Goal: Information Seeking & Learning: Compare options

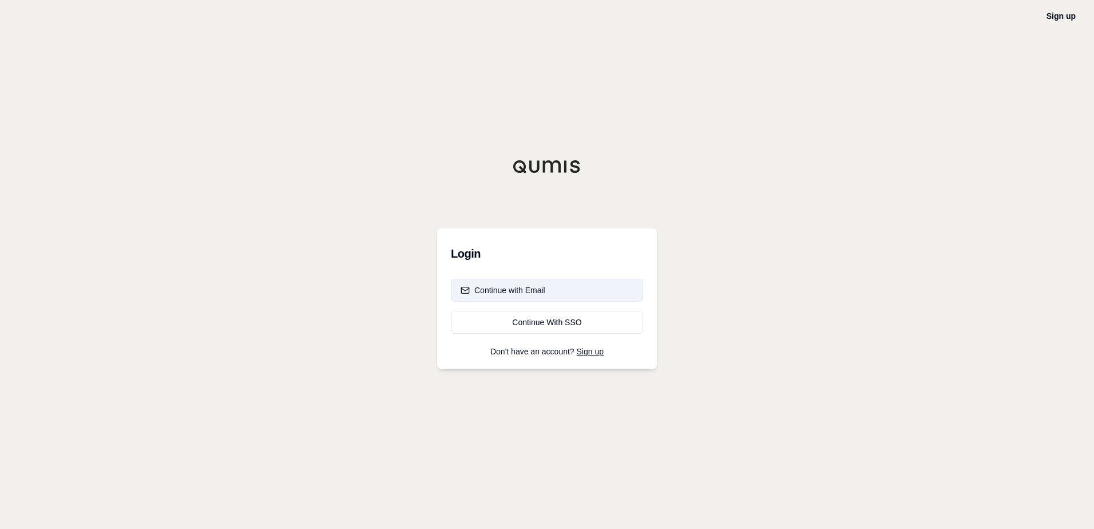
click at [523, 298] on button "Continue with Email" at bounding box center [547, 290] width 192 height 23
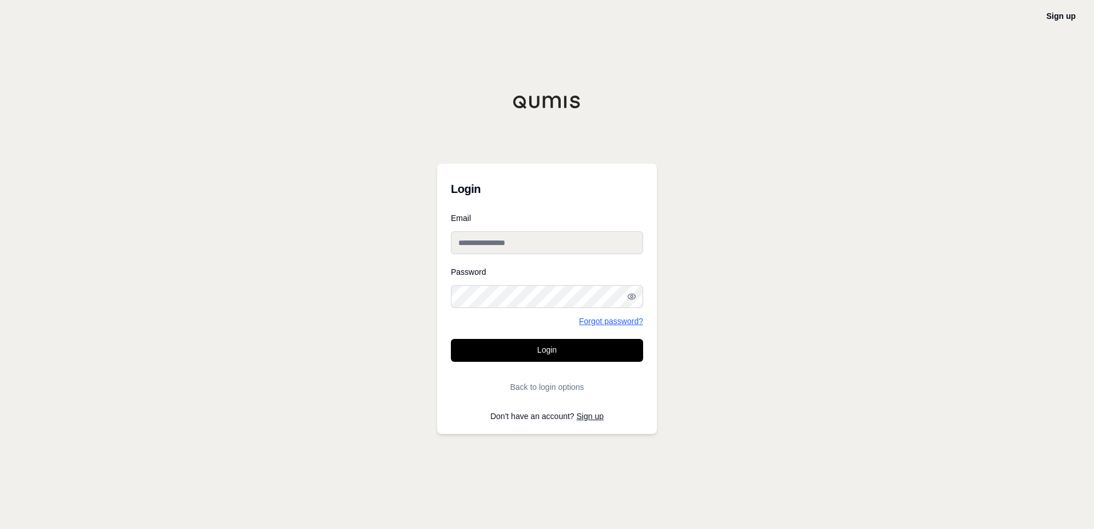
type input "**********"
click at [565, 348] on button "Login" at bounding box center [547, 350] width 192 height 23
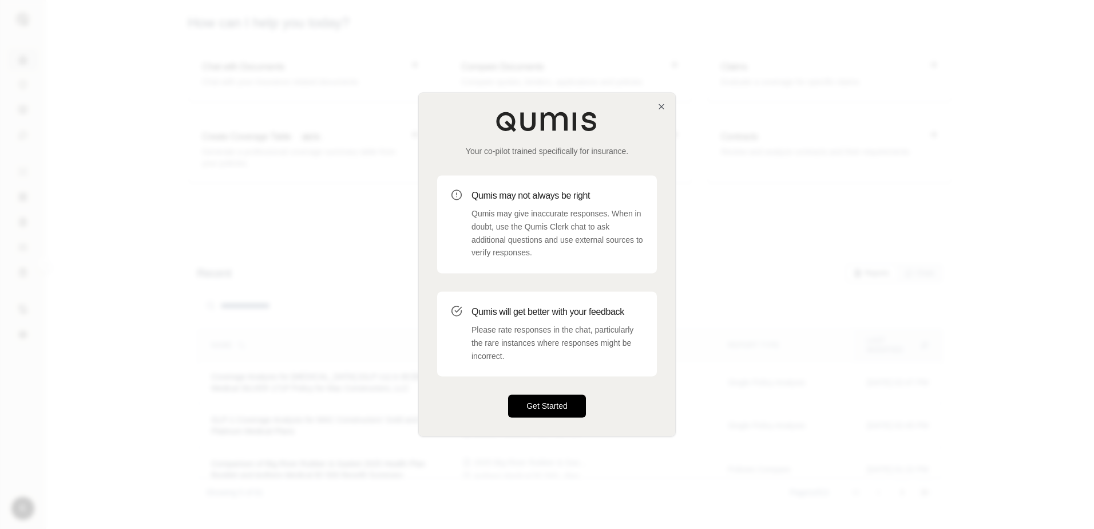
click at [561, 403] on button "Get Started" at bounding box center [547, 406] width 78 height 23
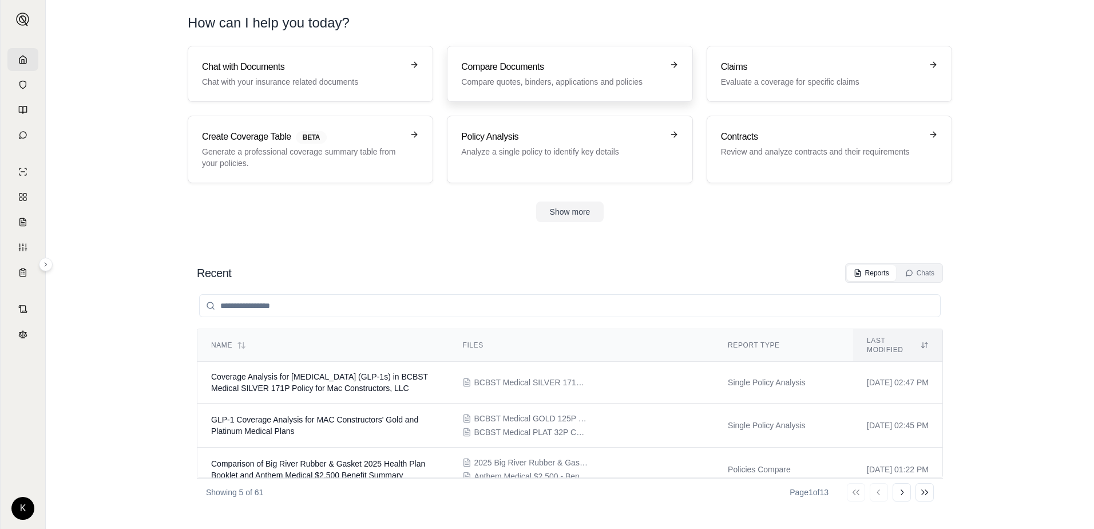
click at [516, 81] on p "Compare quotes, binders, applications and policies" at bounding box center [561, 81] width 201 height 11
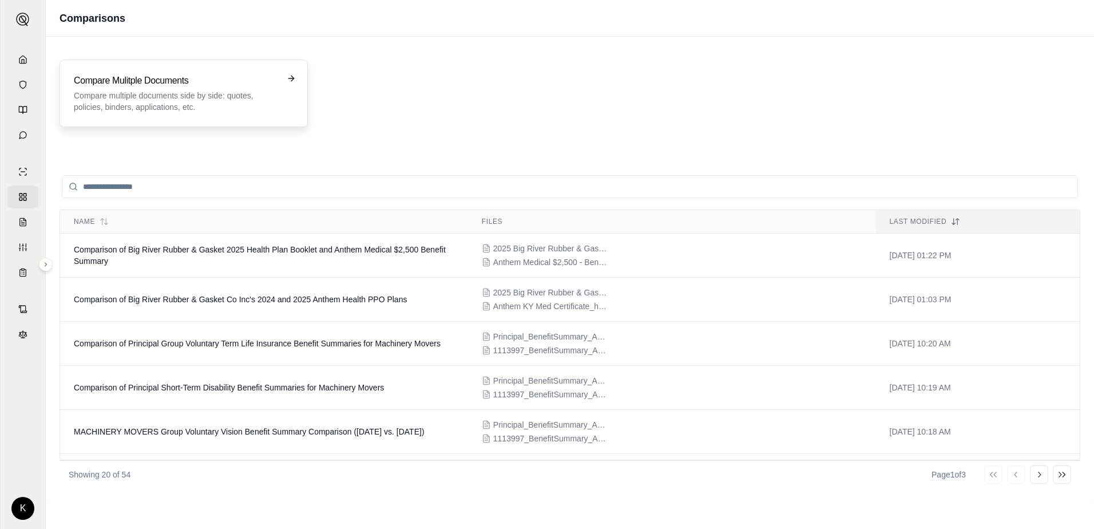
click at [194, 85] on h3 "Compare Mulitple Documents" at bounding box center [176, 81] width 204 height 14
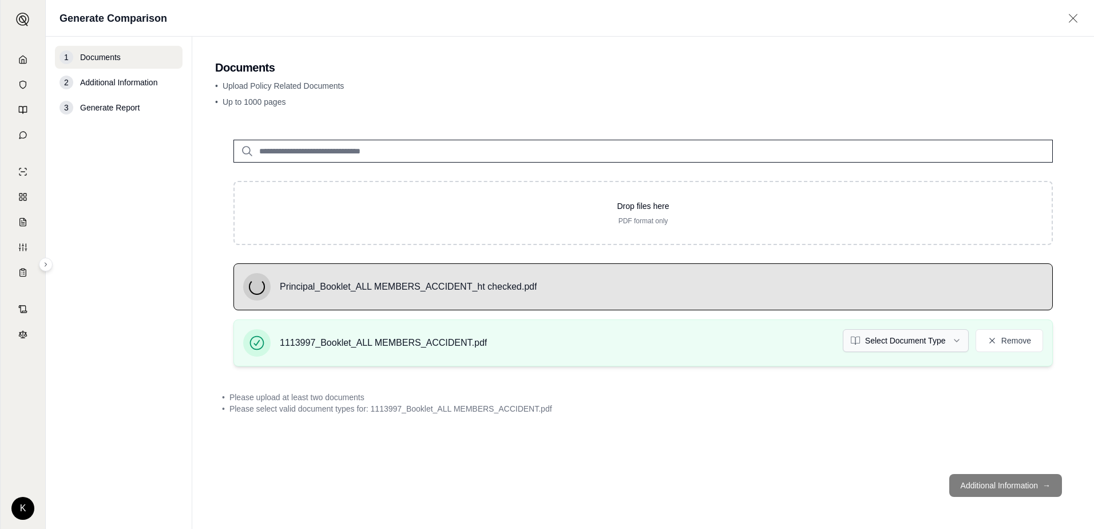
click at [952, 334] on html "K Generate Comparison 1 Documents 2 Additional Information 3 Generate Report Do…" at bounding box center [547, 264] width 1094 height 529
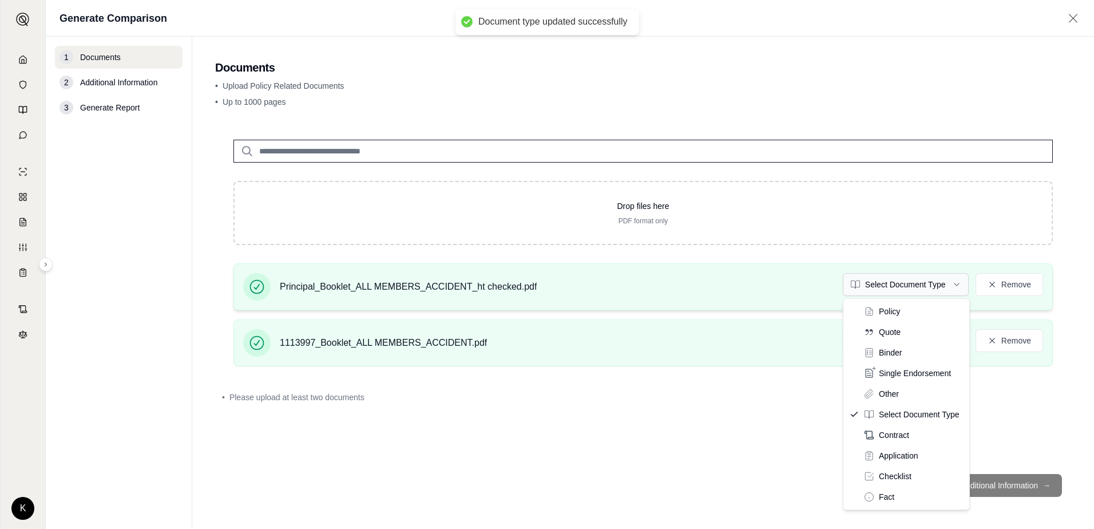
click at [890, 281] on html "Document type updated successfully K Generate Comparison 1 Documents 2 Addition…" at bounding box center [547, 264] width 1094 height 529
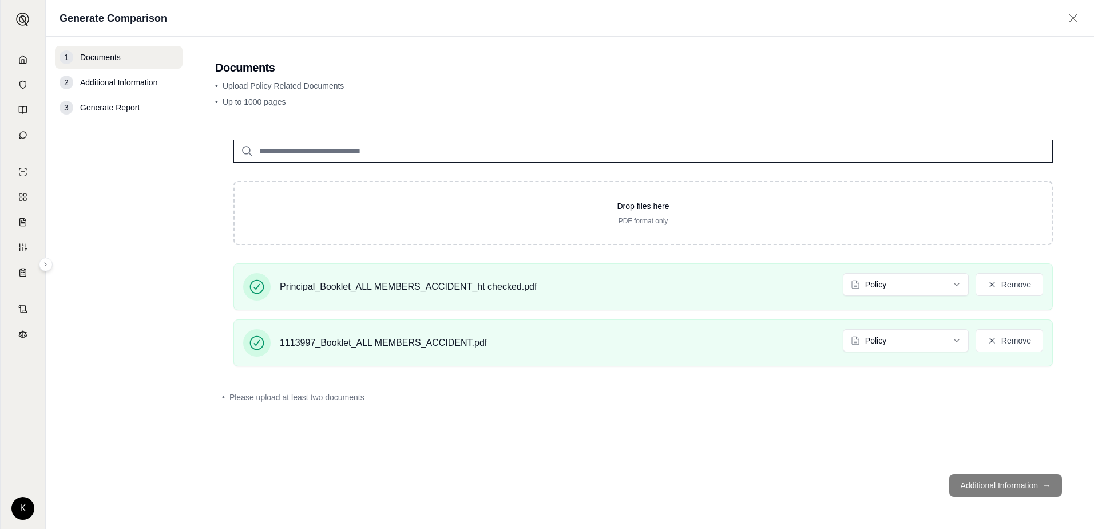
click at [975, 485] on footer "Additional Information →" at bounding box center [643, 485] width 856 height 41
click at [1001, 282] on button "Remove" at bounding box center [1009, 284] width 68 height 23
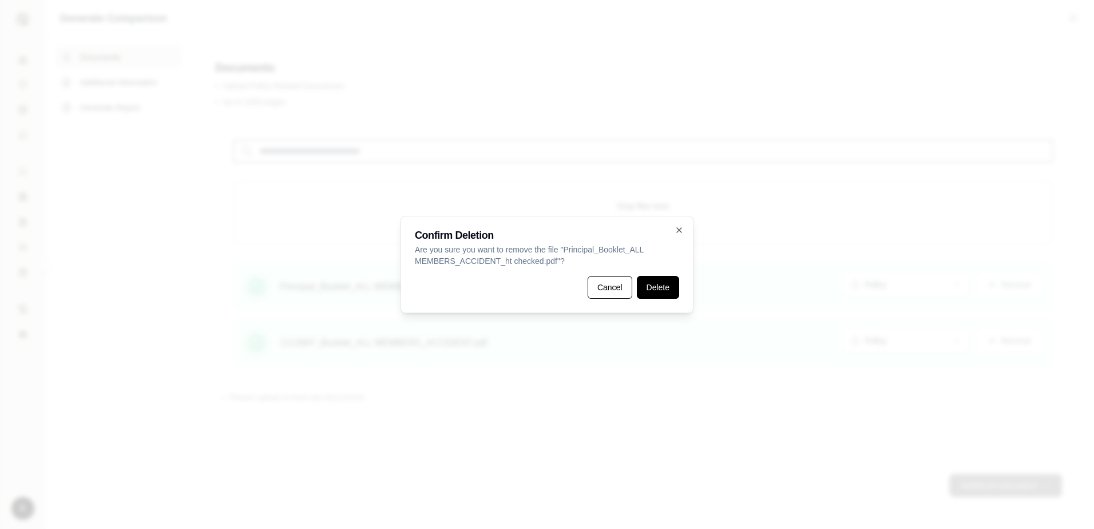
click at [650, 293] on button "Delete" at bounding box center [658, 287] width 42 height 23
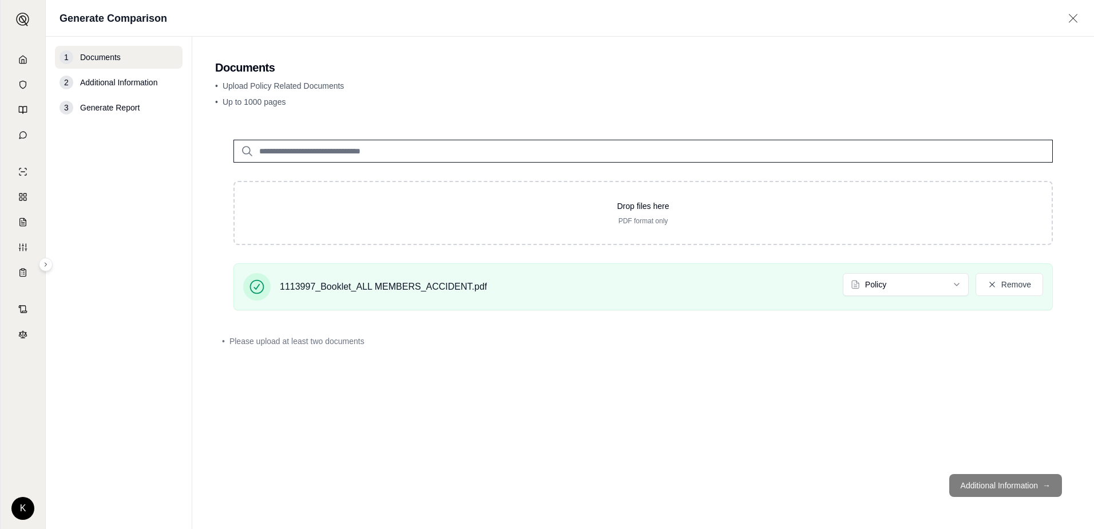
click at [960, 490] on footer "Additional Information →" at bounding box center [643, 485] width 856 height 41
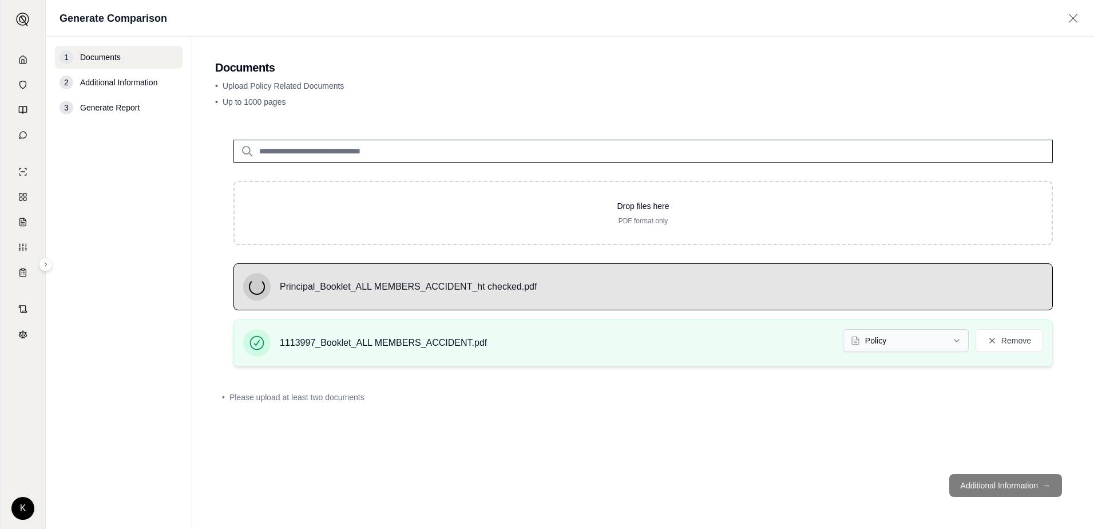
click at [930, 344] on html "K Generate Comparison 1 Documents 2 Additional Information 3 Generate Report Do…" at bounding box center [547, 264] width 1094 height 529
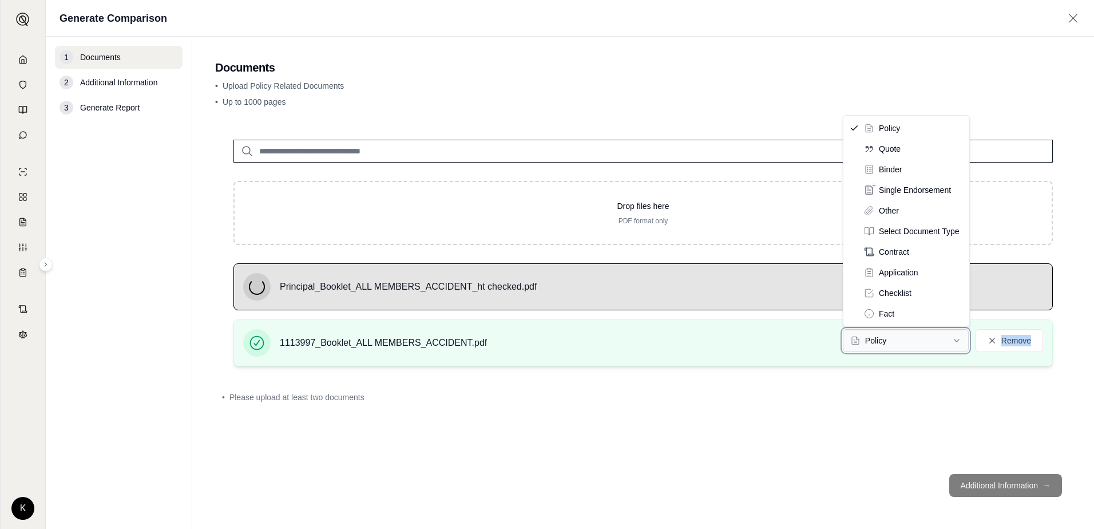
click at [930, 344] on html "K Generate Comparison 1 Documents 2 Additional Information 3 Generate Report Do…" at bounding box center [547, 264] width 1094 height 529
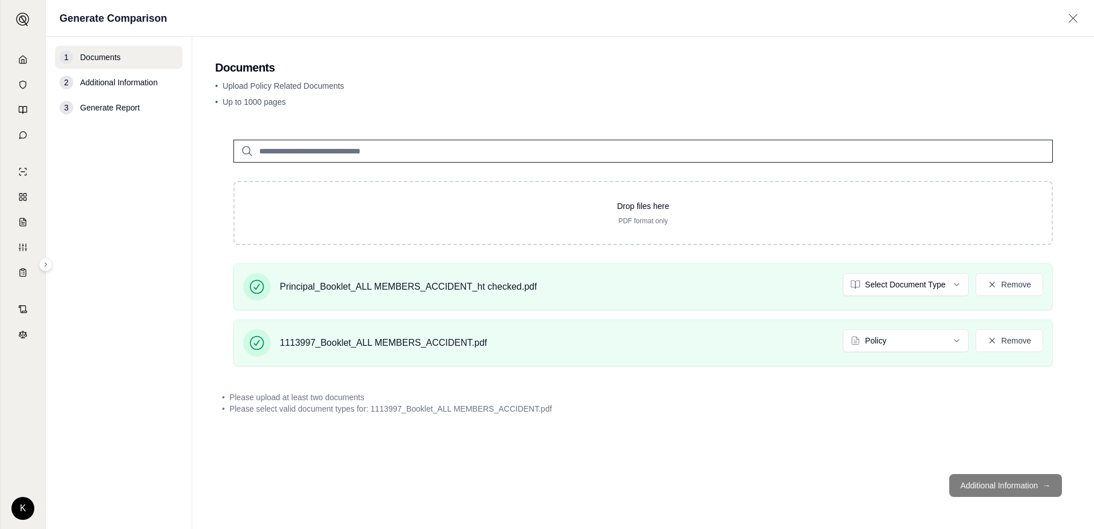
drag, startPoint x: 930, startPoint y: 344, endPoint x: 962, endPoint y: 375, distance: 44.9
click at [963, 378] on div "Drop files here PDF format only Principal_Booklet_ALL MEMBERS_ACCIDENT_ht check…" at bounding box center [643, 292] width 856 height 343
click at [937, 289] on html "K Generate Comparison 1 Documents 2 Additional Information 3 Generate Report Do…" at bounding box center [547, 264] width 1094 height 529
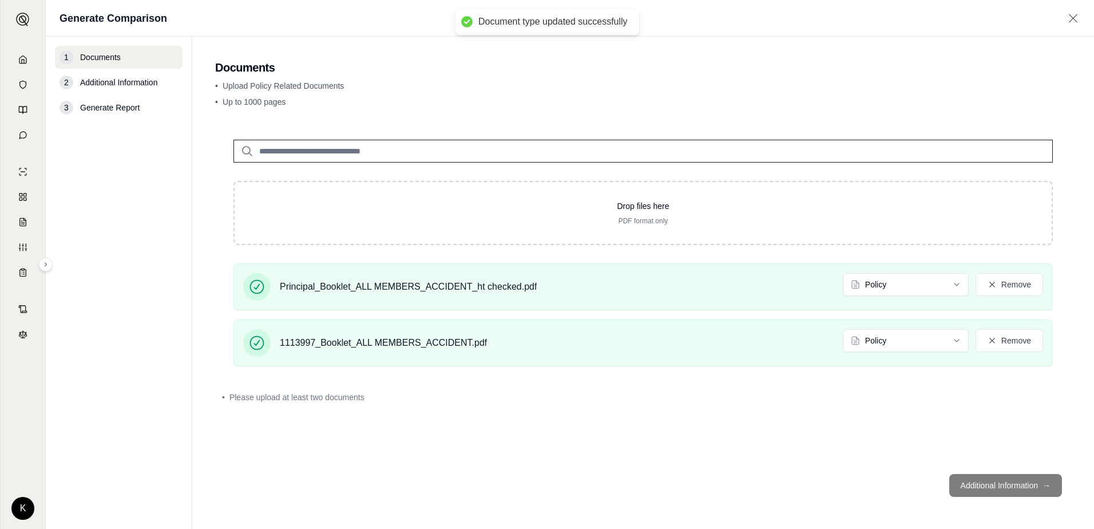
click at [958, 491] on footer "Additional Information →" at bounding box center [643, 485] width 856 height 41
drag, startPoint x: 958, startPoint y: 491, endPoint x: 1001, endPoint y: 486, distance: 43.2
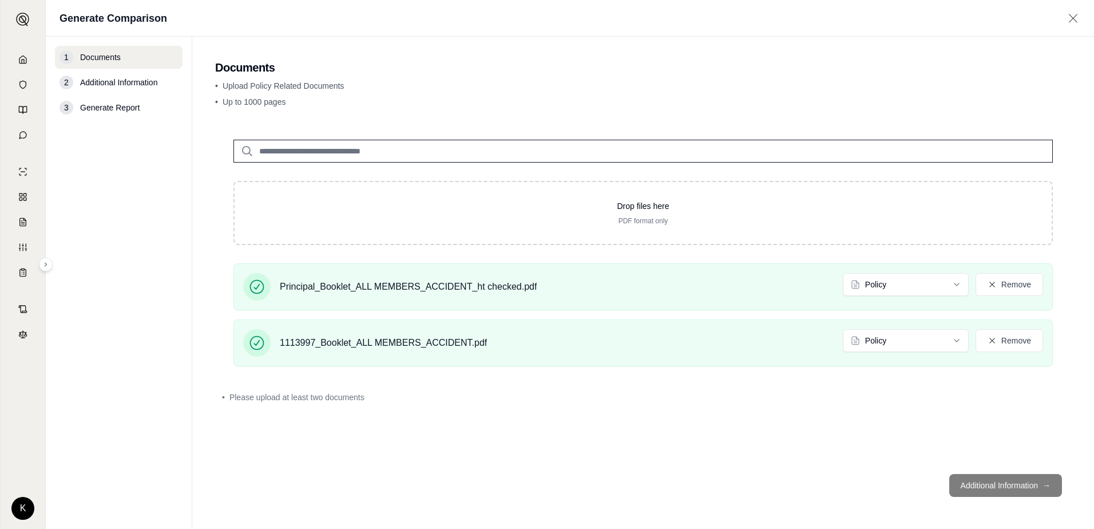
click at [988, 486] on footer "Additional Information →" at bounding box center [643, 485] width 856 height 41
click at [1025, 486] on footer "Additional Information →" at bounding box center [643, 485] width 856 height 41
click at [1001, 344] on button "Remove" at bounding box center [1009, 340] width 68 height 23
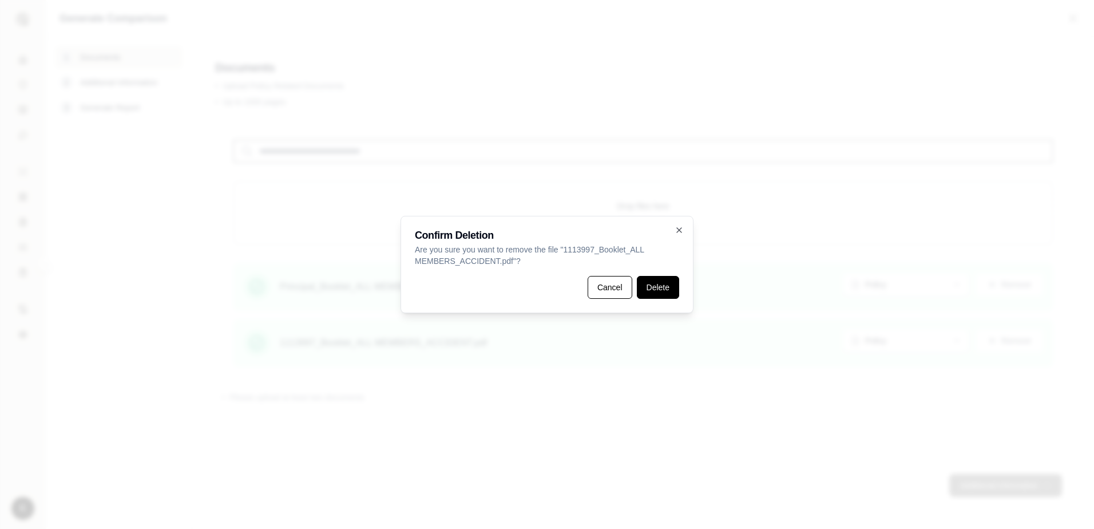
click at [660, 288] on button "Delete" at bounding box center [658, 287] width 42 height 23
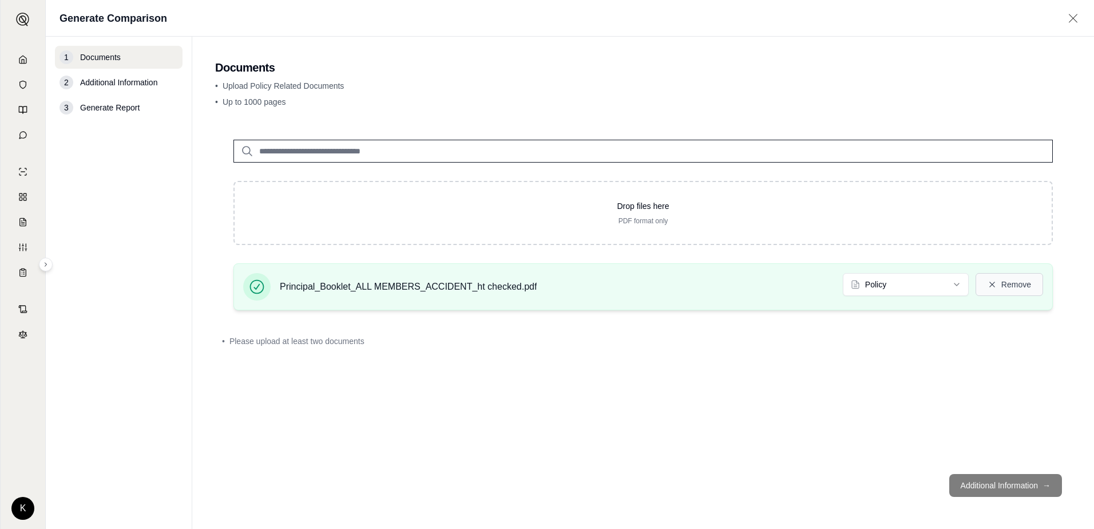
click at [994, 285] on icon at bounding box center [991, 284] width 9 height 9
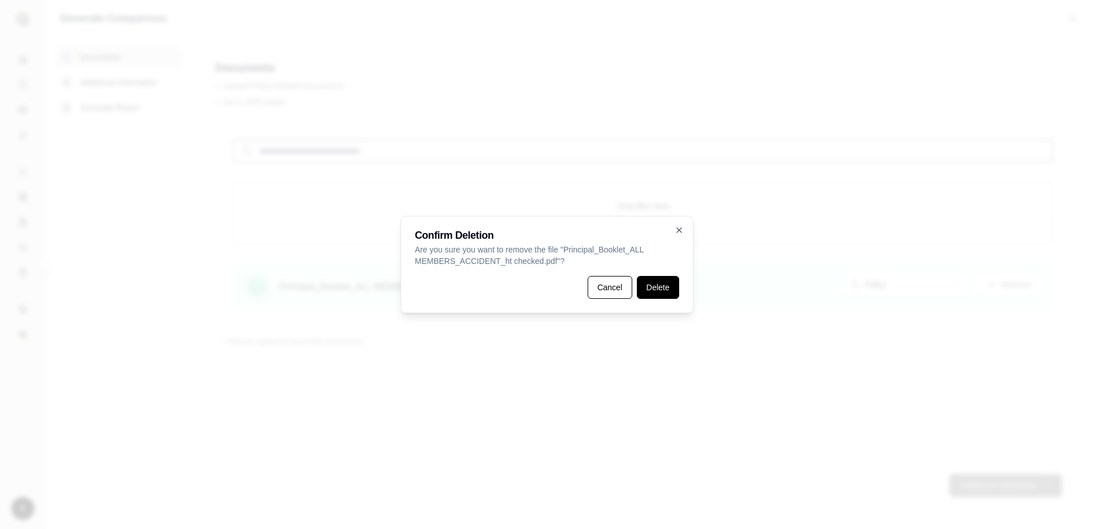
click at [671, 293] on button "Delete" at bounding box center [658, 287] width 42 height 23
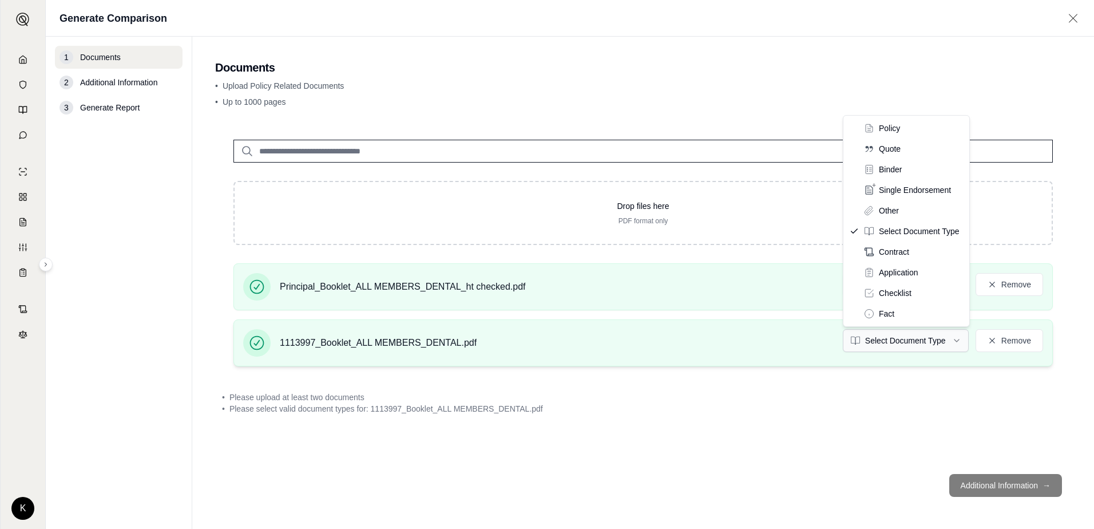
click at [924, 344] on html "K Generate Comparison 1 Documents 2 Additional Information 3 Generate Report Do…" at bounding box center [547, 264] width 1094 height 529
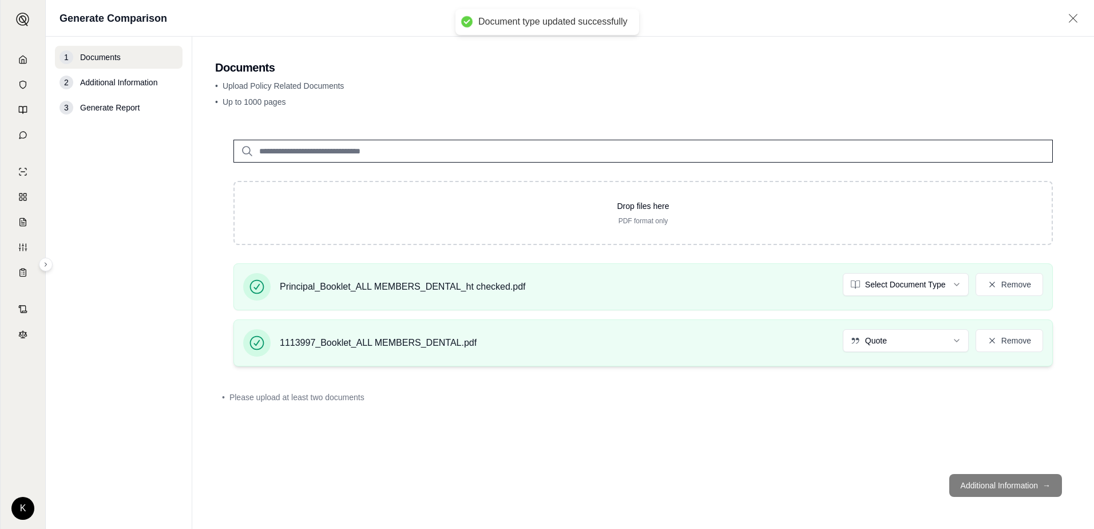
click at [955, 352] on div "1113997_Booklet_ALL MEMBERS_DENTAL.pdf Quote Remove" at bounding box center [643, 342] width 800 height 27
click at [954, 336] on html "Document type updated successfully K Generate Comparison 1 Documents 2 Addition…" at bounding box center [547, 264] width 1094 height 529
click at [942, 281] on html "Document type updated successfully K Generate Comparison 1 Documents 2 Addition…" at bounding box center [547, 264] width 1094 height 529
click at [972, 485] on footer "Additional Information →" at bounding box center [643, 485] width 856 height 41
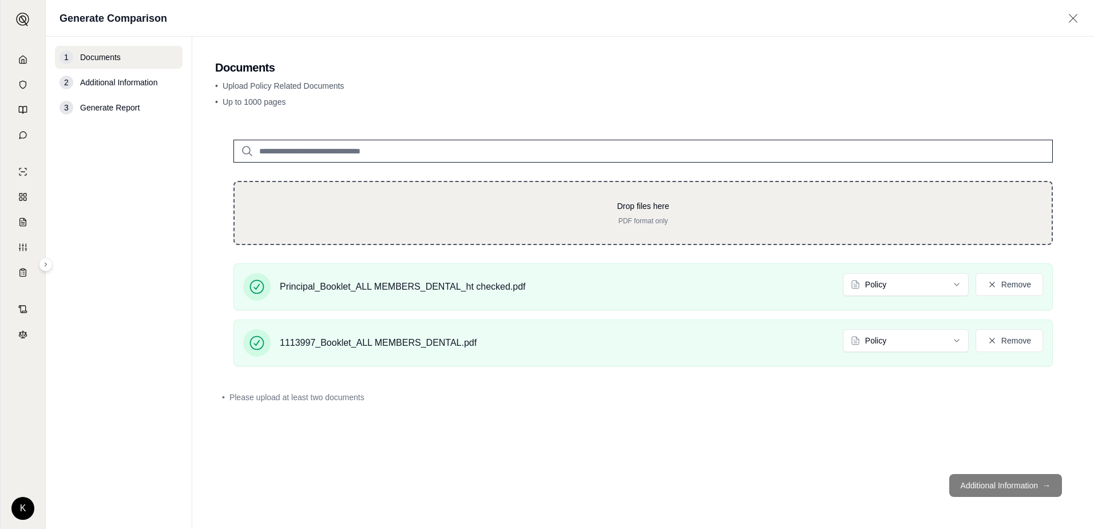
drag, startPoint x: 737, startPoint y: 156, endPoint x: 693, endPoint y: 218, distance: 76.3
click at [732, 167] on div "Drop files here PDF format only Principal_Booklet_ALL MEMBERS_DENTAL_ht checked…" at bounding box center [643, 248] width 856 height 254
click at [694, 217] on p "PDF format only" at bounding box center [643, 220] width 780 height 9
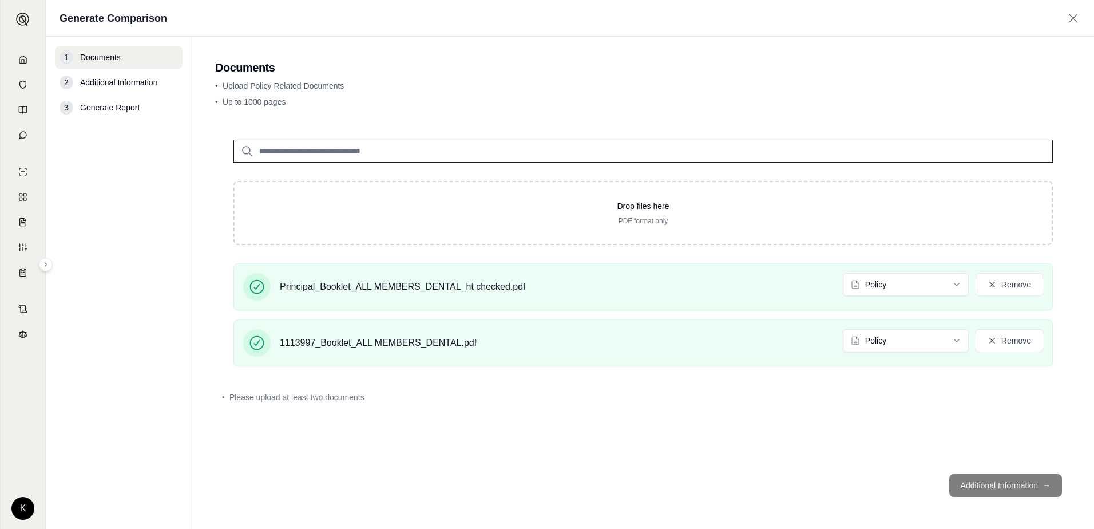
click at [947, 475] on footer "Additional Information →" at bounding box center [643, 485] width 856 height 41
click at [948, 474] on footer "Additional Information →" at bounding box center [643, 485] width 856 height 41
click at [961, 471] on footer "Additional Information →" at bounding box center [643, 485] width 856 height 41
click at [110, 103] on span "Generate Report" at bounding box center [109, 107] width 59 height 11
click at [103, 111] on span "Generate Report" at bounding box center [109, 107] width 59 height 11
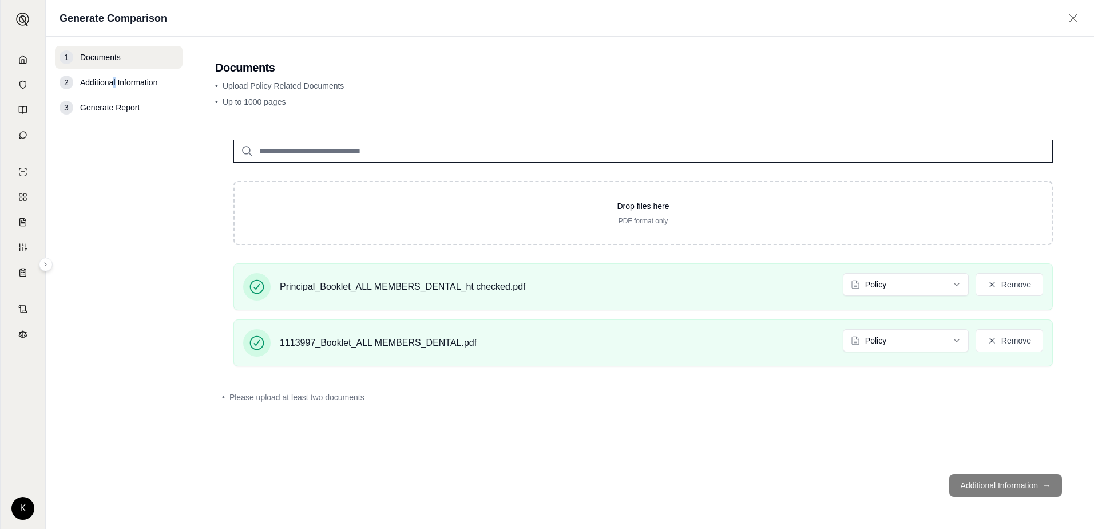
click at [114, 80] on span "Additional Information" at bounding box center [118, 82] width 77 height 11
drag, startPoint x: 114, startPoint y: 80, endPoint x: 114, endPoint y: 87, distance: 6.9
click at [114, 87] on span "Additional Information" at bounding box center [118, 82] width 77 height 11
drag, startPoint x: 114, startPoint y: 87, endPoint x: 108, endPoint y: 84, distance: 7.2
click at [108, 84] on span "Additional Information" at bounding box center [118, 82] width 77 height 11
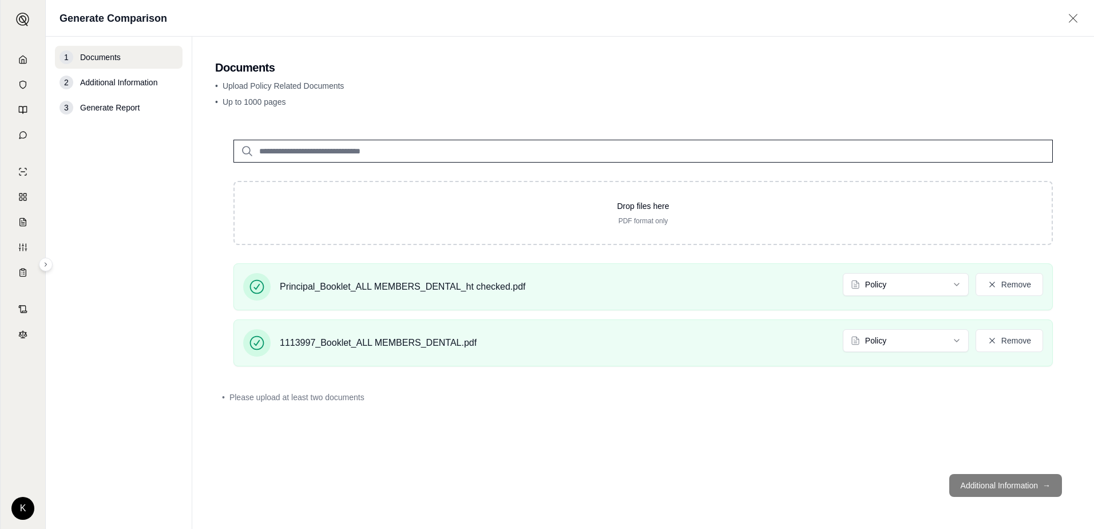
click at [999, 486] on footer "Additional Information →" at bounding box center [643, 485] width 856 height 41
click at [998, 486] on footer "Additional Information →" at bounding box center [643, 485] width 856 height 41
click at [999, 483] on footer "Additional Information →" at bounding box center [643, 485] width 856 height 41
click at [1013, 494] on footer "Additional Information →" at bounding box center [643, 485] width 856 height 41
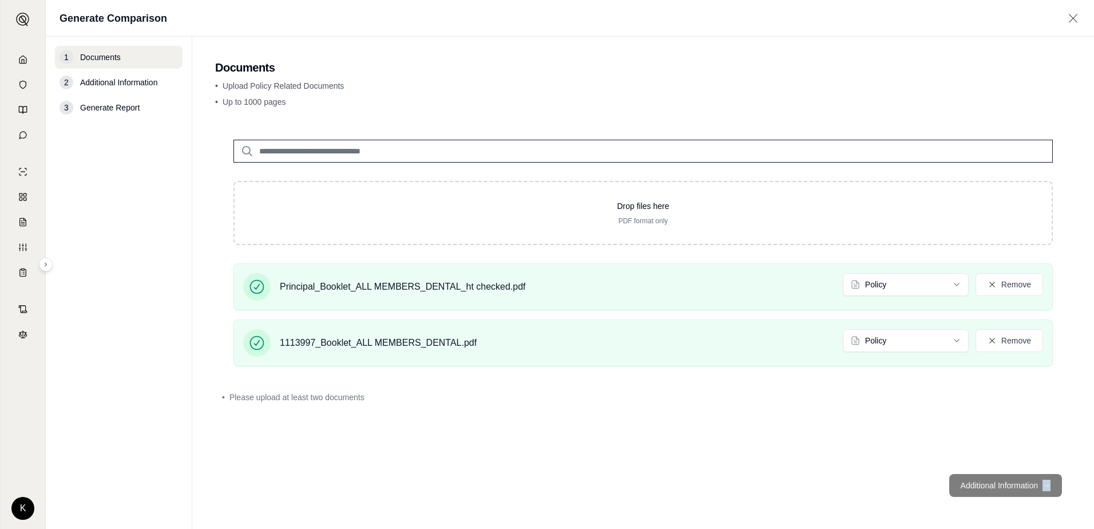
click at [1013, 491] on footer "Additional Information →" at bounding box center [643, 485] width 856 height 41
click at [1010, 490] on footer "Additional Information →" at bounding box center [643, 485] width 856 height 41
